Goal: Find specific page/section: Find specific page/section

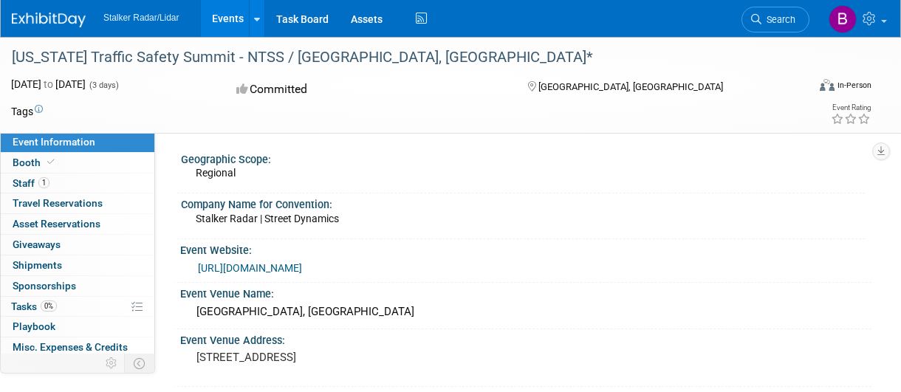
scroll to position [148, 0]
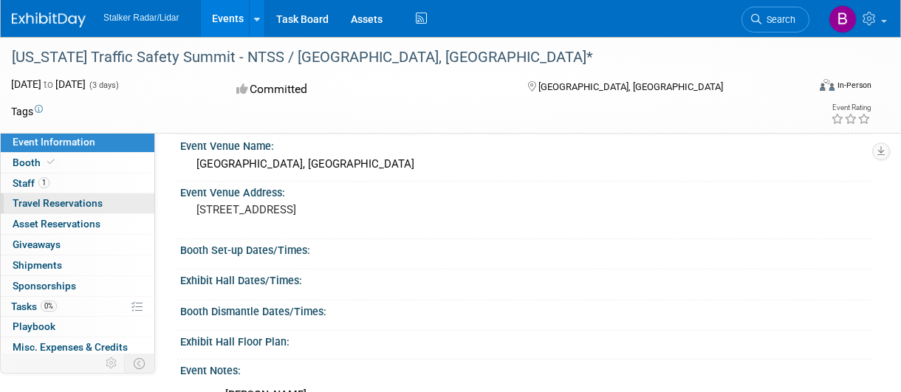
click at [43, 202] on span "Travel Reservations 0" at bounding box center [58, 203] width 90 height 12
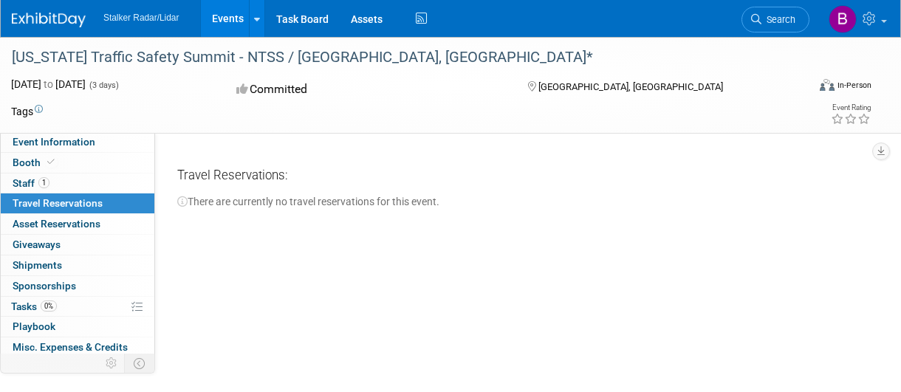
click at [190, 203] on div "There are currently no travel reservations for this event." at bounding box center [518, 199] width 683 height 19
click at [188, 199] on div "There are currently no travel reservations for this event." at bounding box center [518, 199] width 683 height 19
click at [883, 150] on icon "button" at bounding box center [881, 151] width 7 height 10
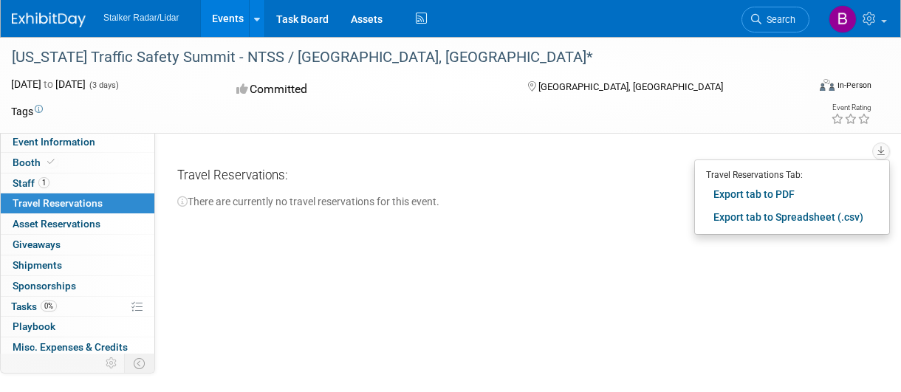
click at [541, 190] on div "There are currently no travel reservations for this event." at bounding box center [518, 199] width 683 height 19
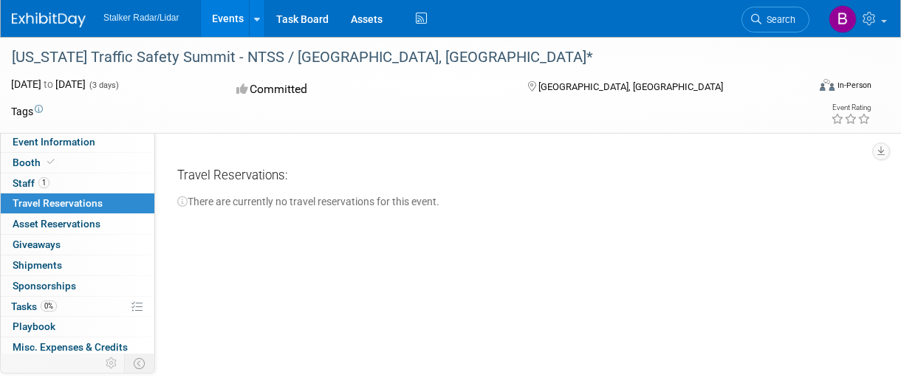
click at [197, 202] on div "There are currently no travel reservations for this event." at bounding box center [518, 199] width 683 height 19
click at [189, 199] on div "There are currently no travel reservations for this event." at bounding box center [518, 199] width 683 height 19
click at [302, 169] on div "Travel Reservations:" at bounding box center [518, 178] width 683 height 23
click at [295, 179] on div "Travel Reservations:" at bounding box center [518, 178] width 683 height 23
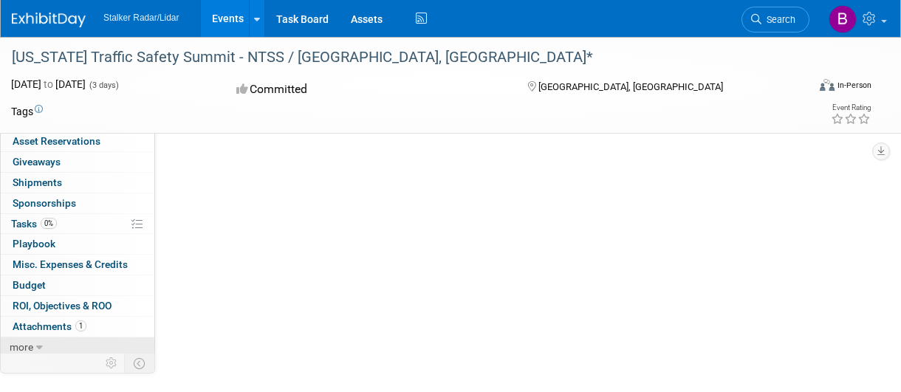
click at [39, 343] on icon at bounding box center [39, 348] width 7 height 10
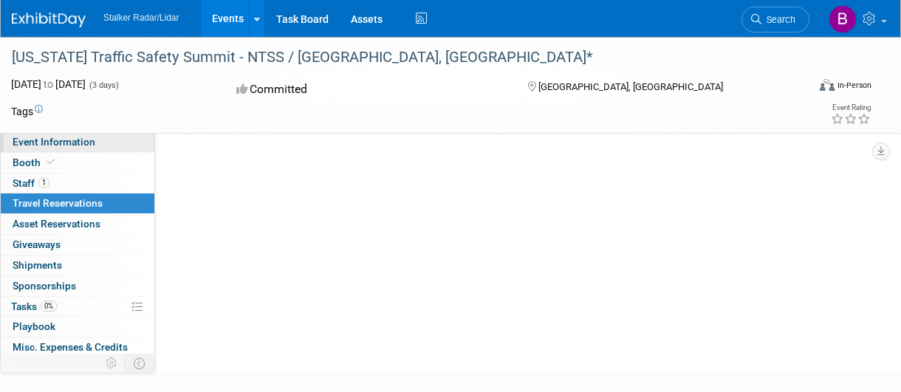
click at [27, 140] on span "Event Information" at bounding box center [54, 142] width 83 height 12
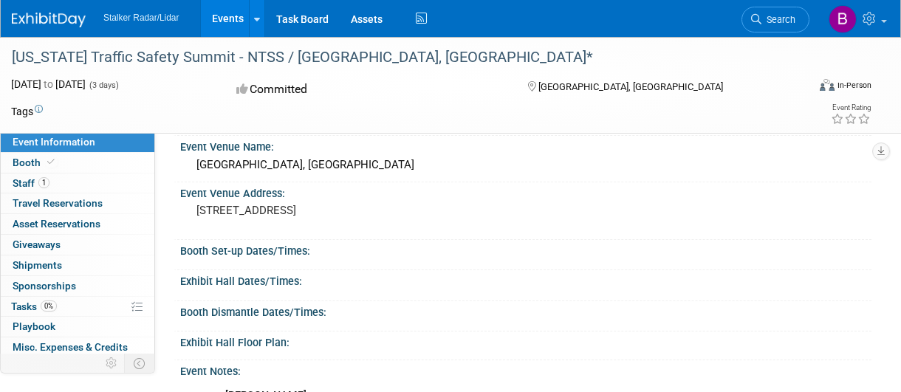
scroll to position [148, 0]
click at [291, 199] on div "[STREET_ADDRESS]" at bounding box center [324, 216] width 266 height 34
click at [287, 191] on div "Event Venue Address:" at bounding box center [525, 191] width 691 height 18
